Goal: Transaction & Acquisition: Purchase product/service

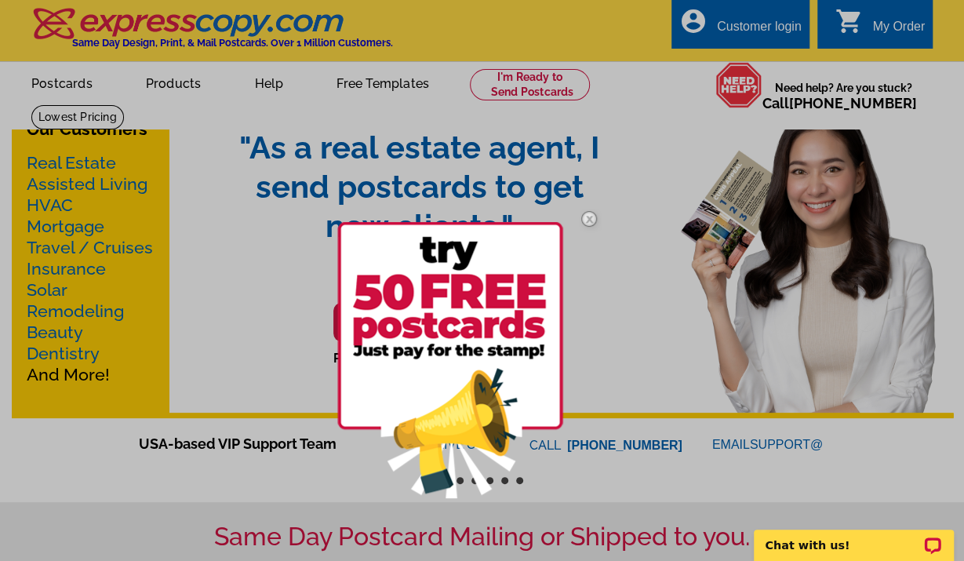
drag, startPoint x: 213, startPoint y: 93, endPoint x: 202, endPoint y: 85, distance: 13.5
click at [211, 93] on div at bounding box center [482, 280] width 964 height 561
click at [178, 87] on div at bounding box center [482, 280] width 964 height 561
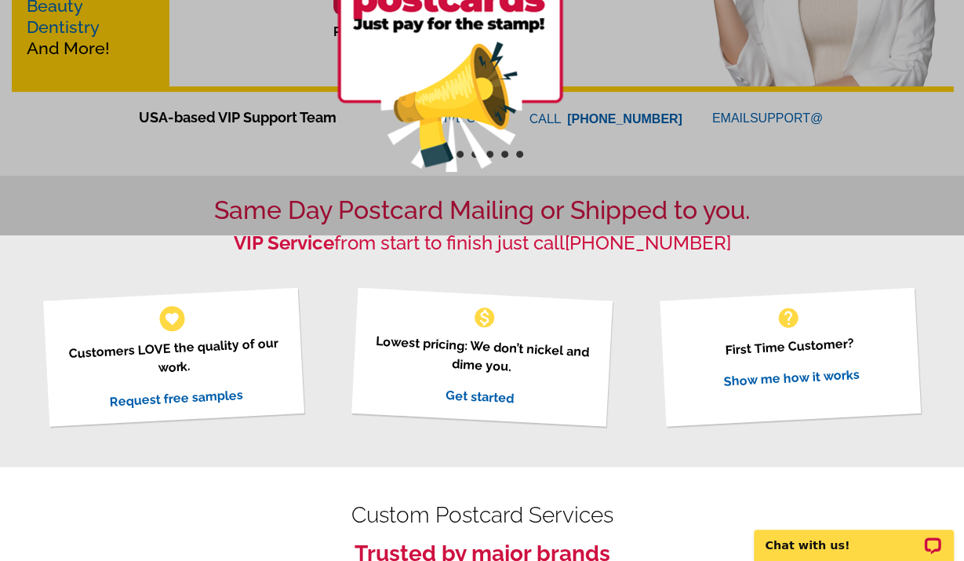
click at [474, 393] on link "Get started" at bounding box center [479, 396] width 69 height 19
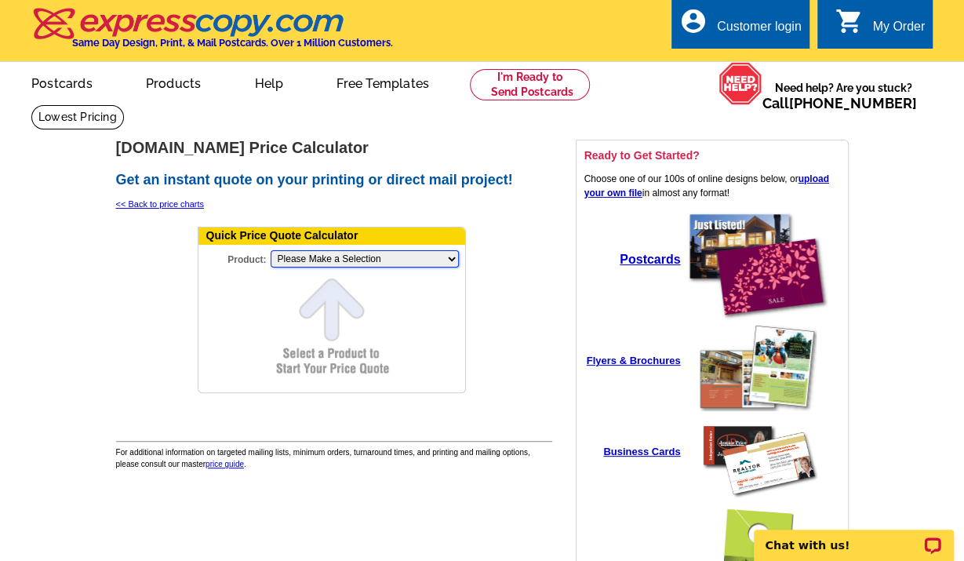
click at [271, 250] on select "Please Make a Selection Jumbo Postcard (5.5" x 8.5") Regular Postcard (4.25" x …" at bounding box center [365, 258] width 188 height 17
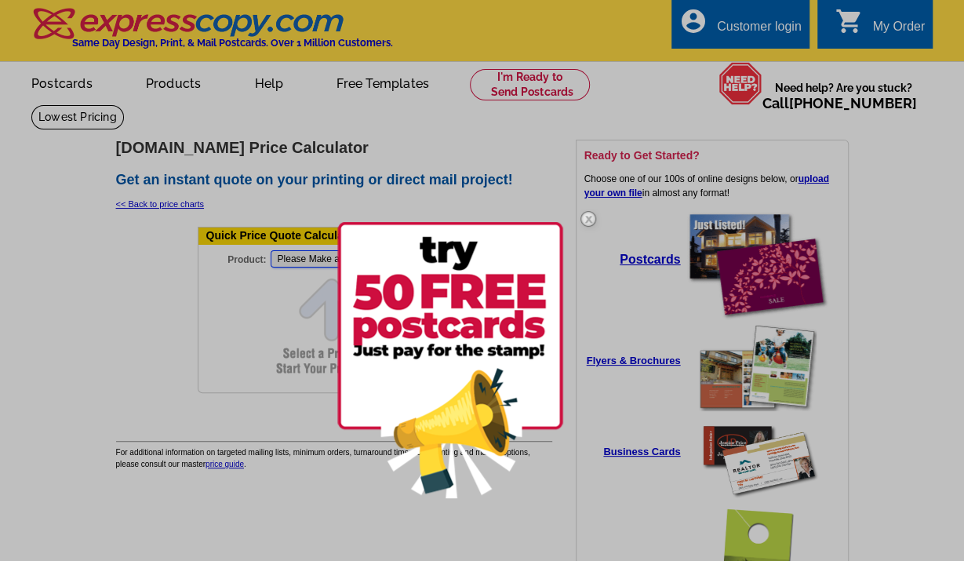
select select "1"
click option "Regular Postcard (4.25" x 5.6")" at bounding box center [0, 0] width 0 height 0
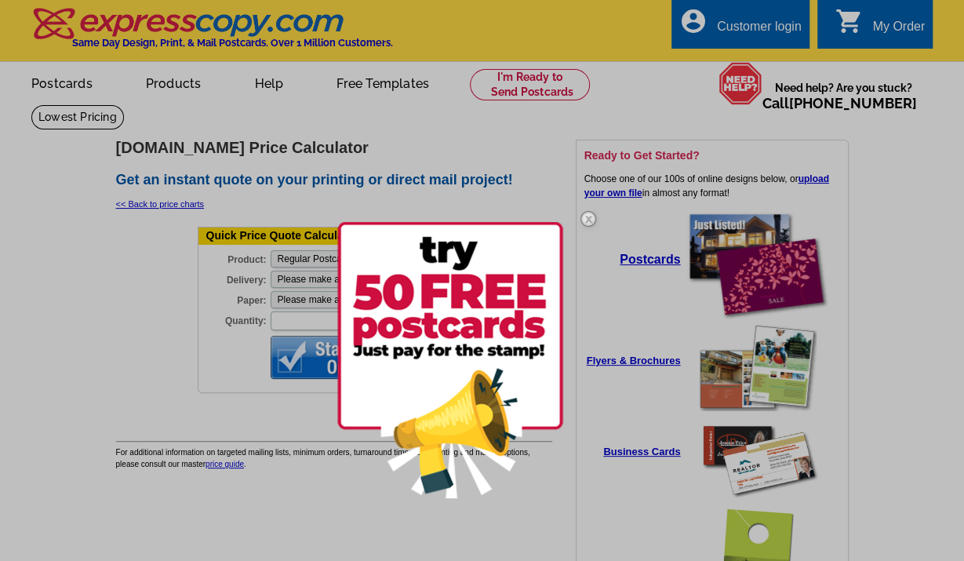
click at [587, 220] on img at bounding box center [587, 218] width 45 height 45
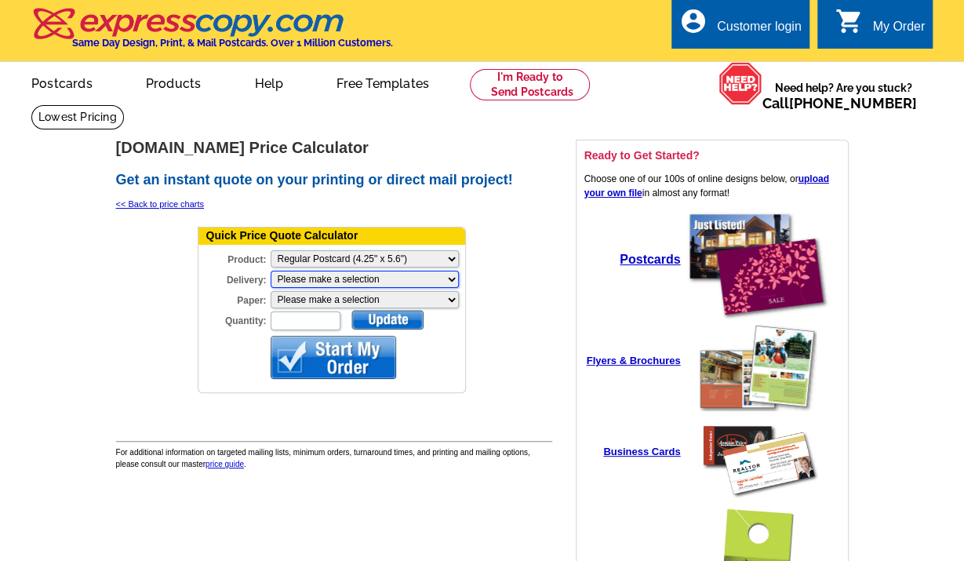
click at [271, 271] on select "Please make a selection Print + Address+USPS First Class Print-Only+Shipped To …" at bounding box center [365, 279] width 188 height 17
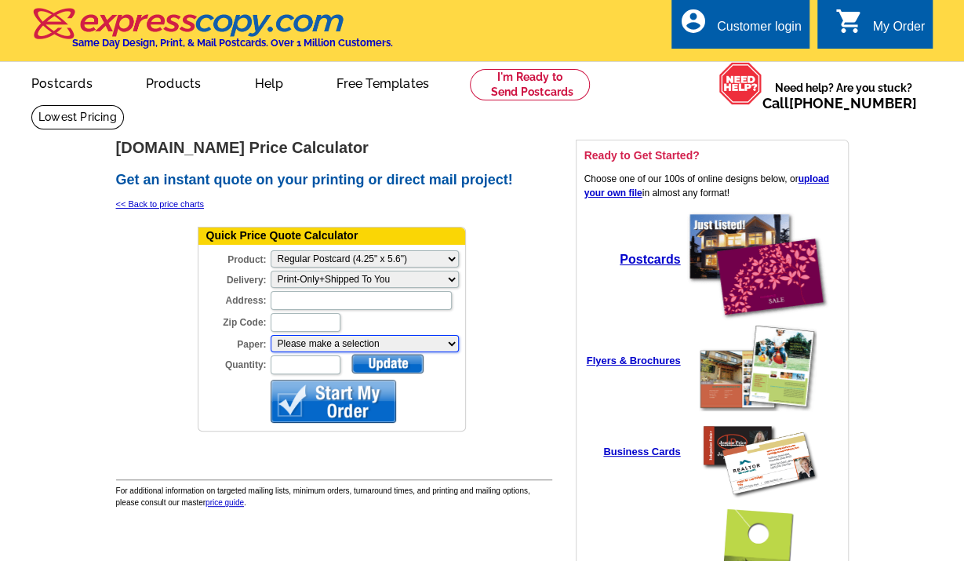
click at [271, 335] on select "Please make a selection Recyclable Board Uncoated Heavy Card Stock Uncoated Cov…" at bounding box center [365, 343] width 188 height 17
click at [503, 220] on td "expresscopy.com Price Calculator Get an instant quote on your printing or direc…" at bounding box center [334, 430] width 438 height 583
